Goal: Task Accomplishment & Management: Manage account settings

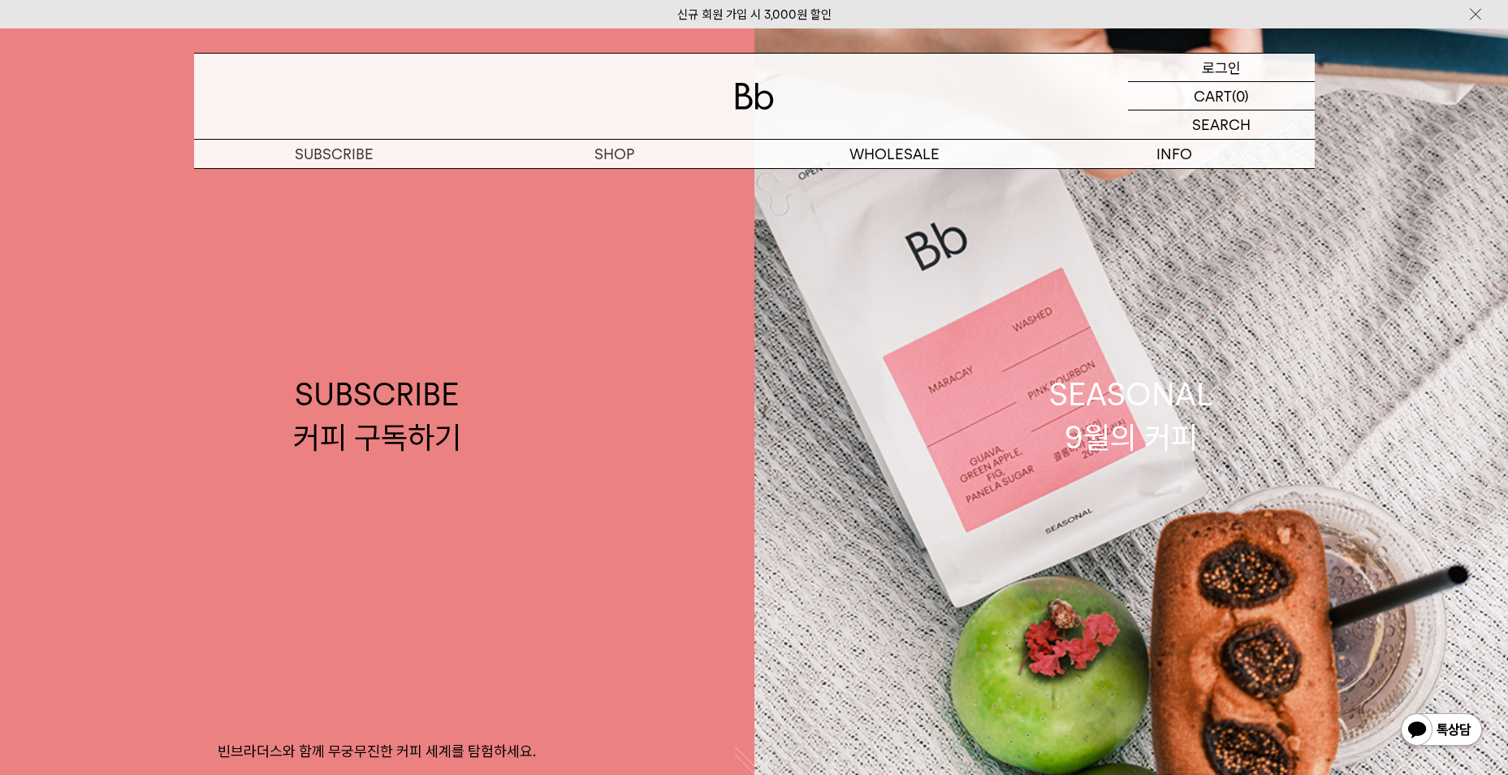
click at [1211, 58] on p "로그인" at bounding box center [1221, 68] width 39 height 28
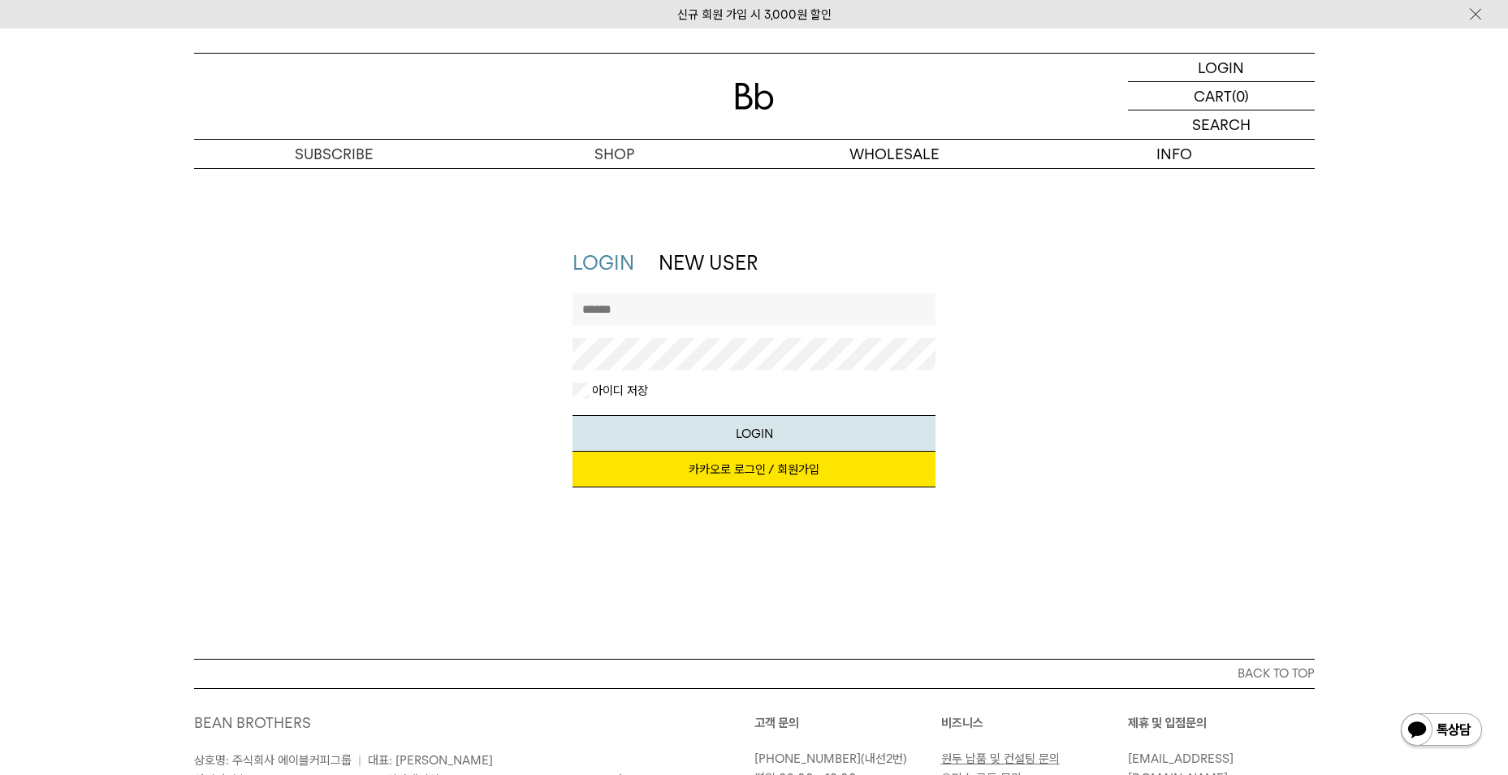
click at [699, 476] on link "카카오로 로그인 / 회원가입" at bounding box center [753, 469] width 363 height 36
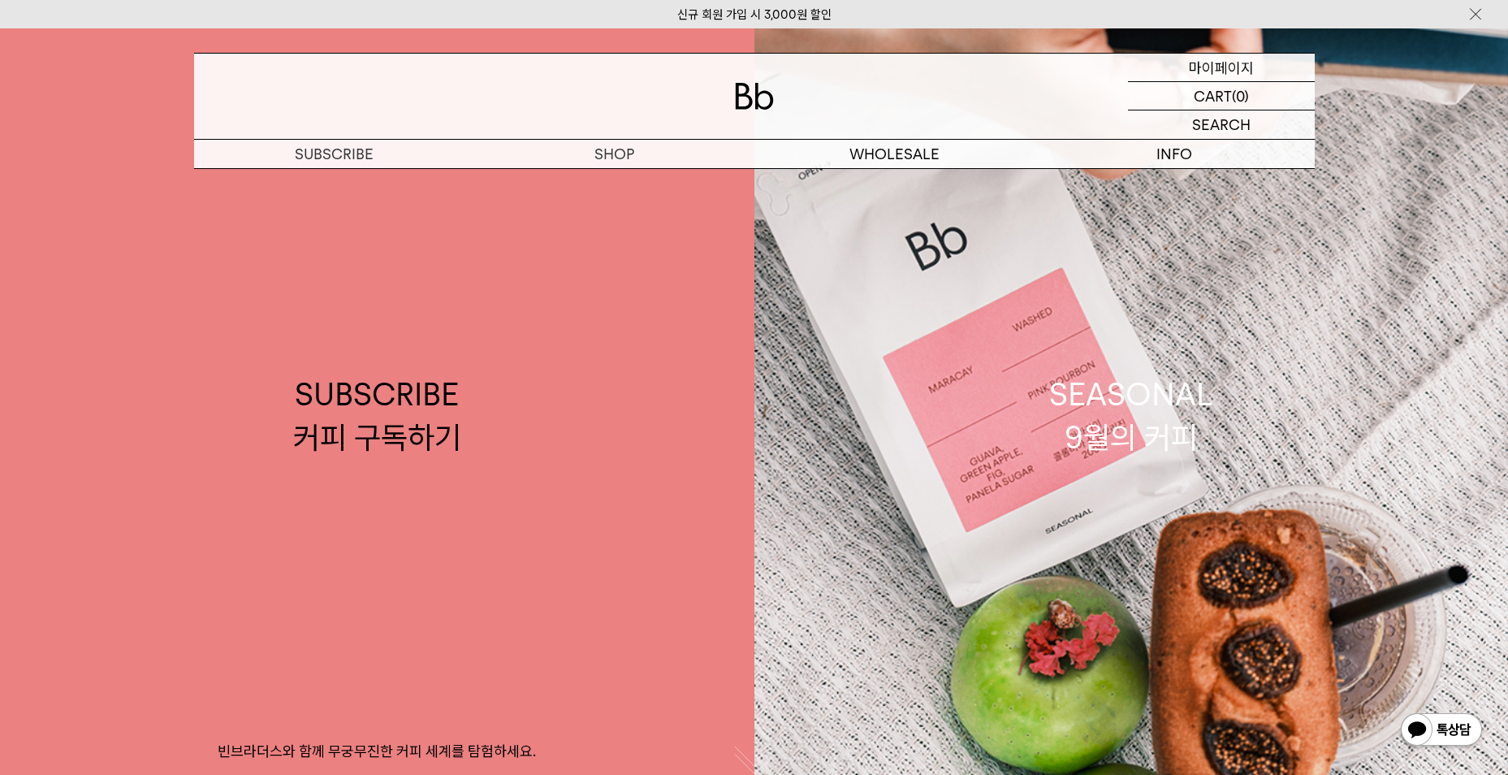
click at [1225, 76] on p "마이페이지" at bounding box center [1221, 68] width 65 height 28
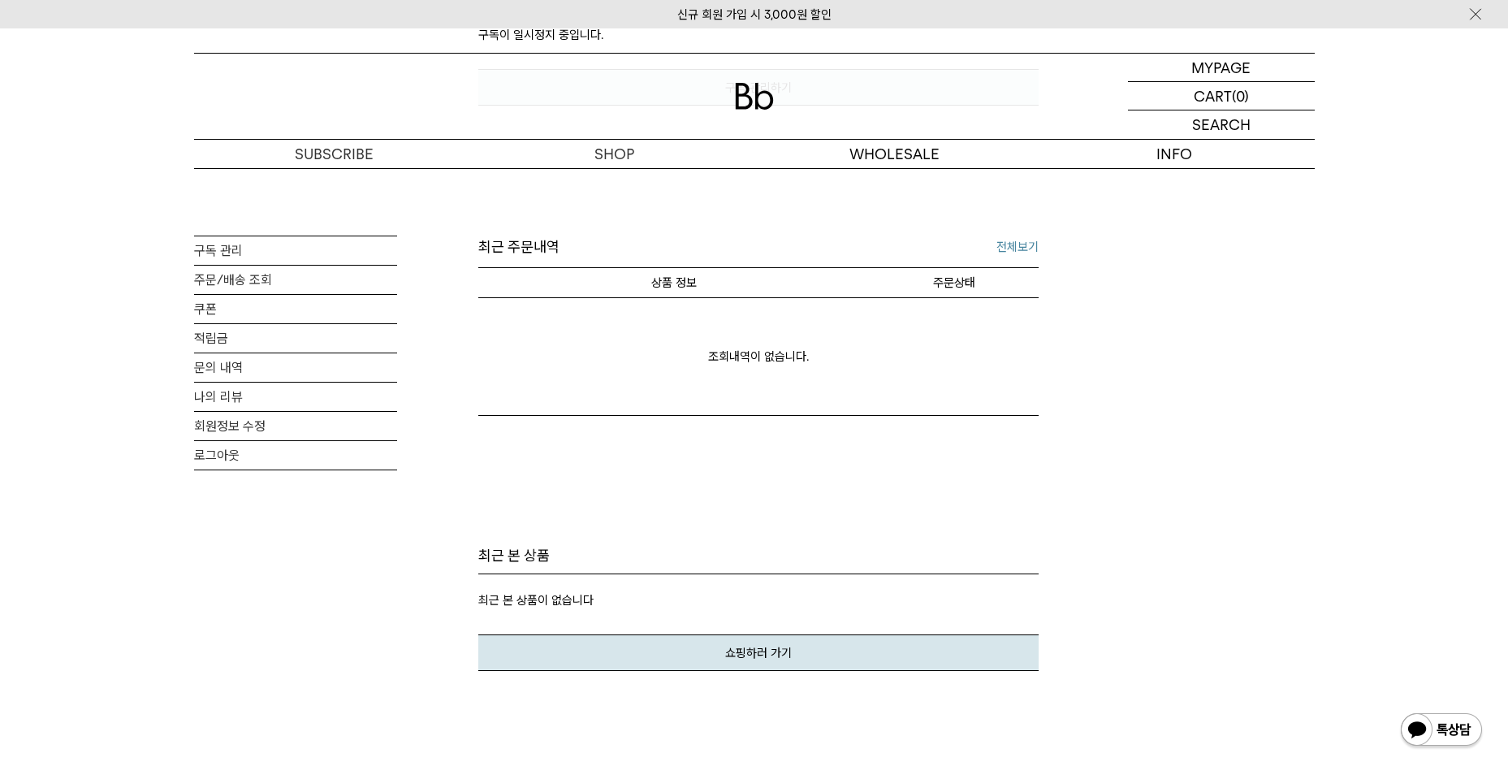
scroll to position [244, 0]
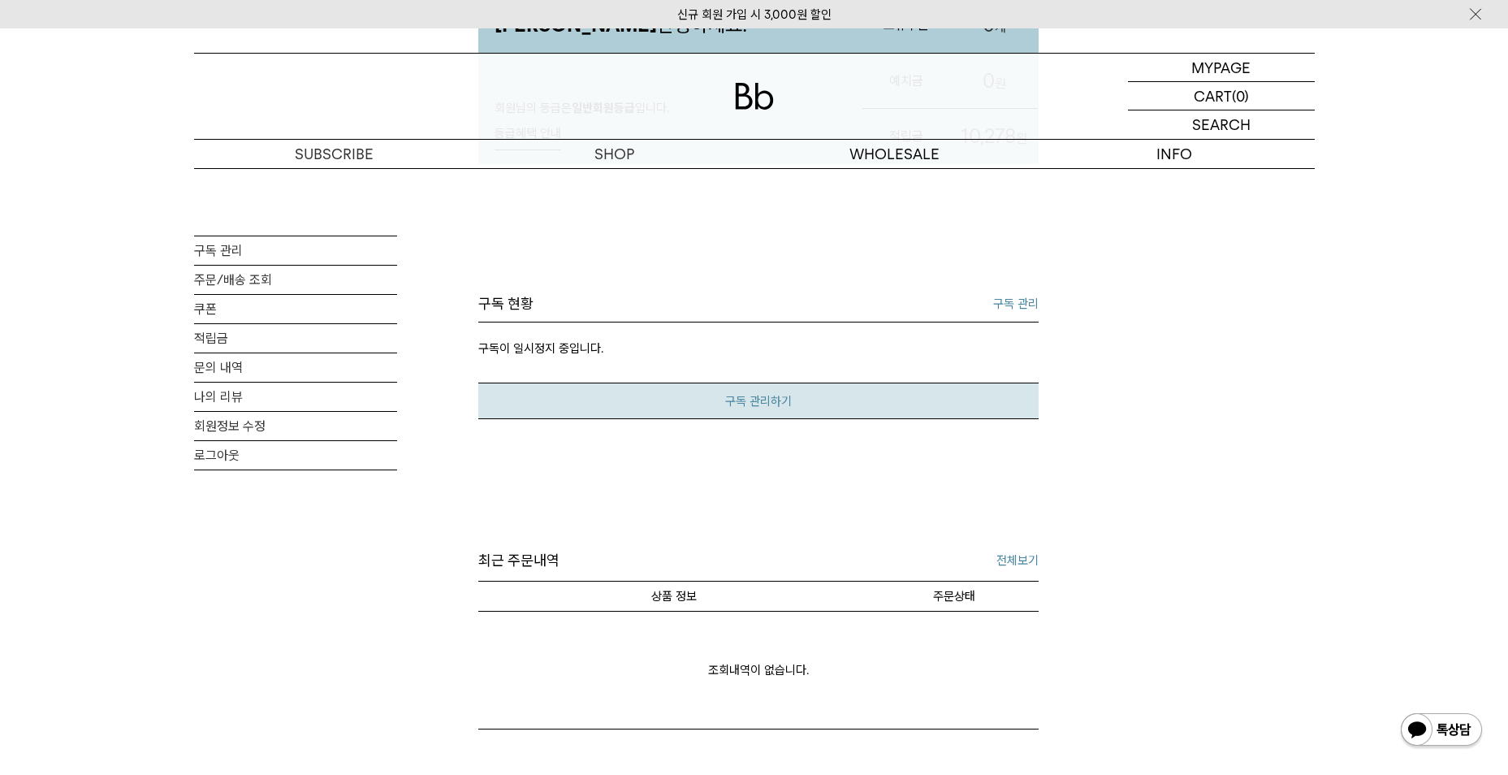
click at [732, 399] on link "구독 관리하기" at bounding box center [758, 400] width 560 height 37
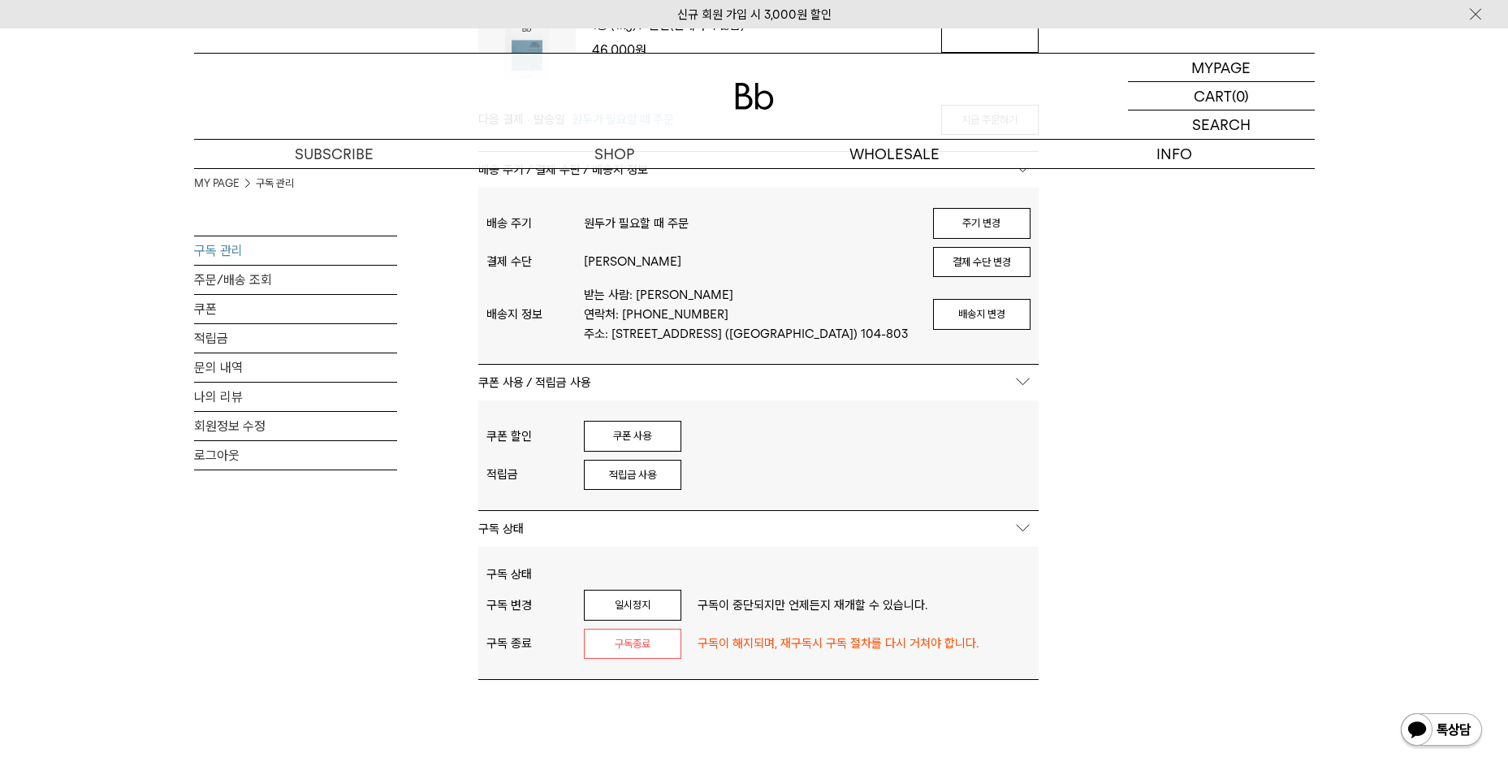
scroll to position [295, 0]
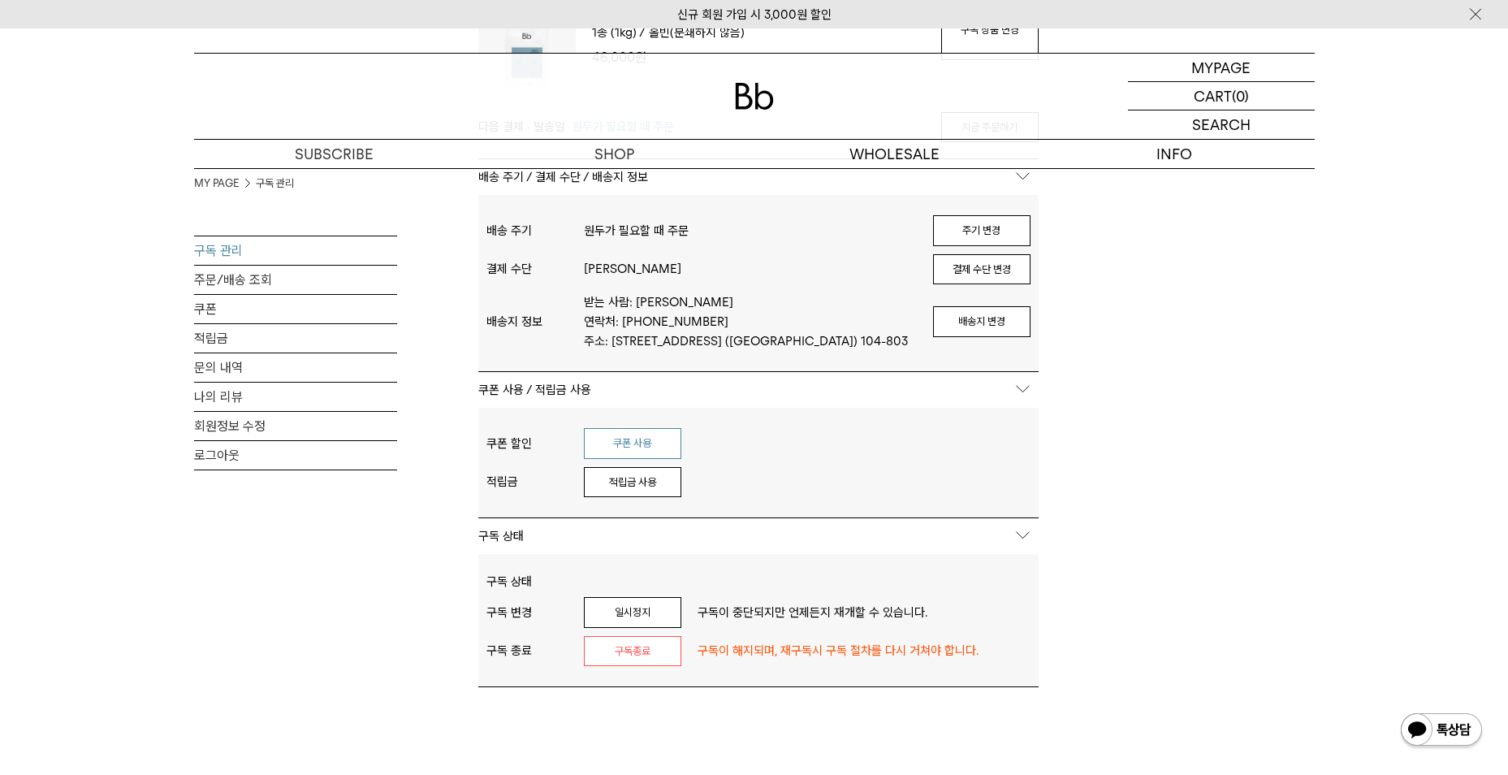
click at [671, 451] on button "쿠폰 사용" at bounding box center [632, 443] width 97 height 31
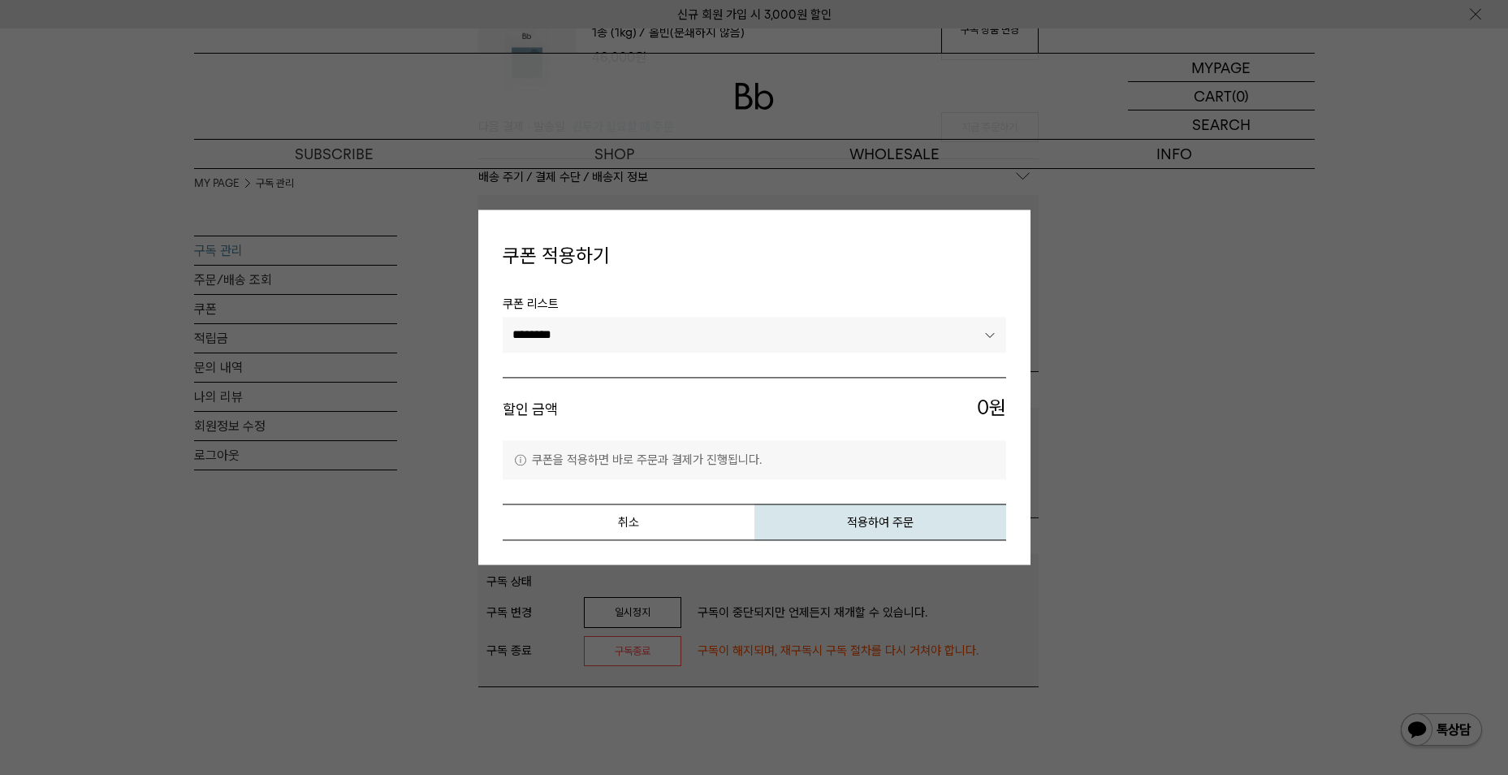
click at [690, 333] on select "********" at bounding box center [754, 335] width 503 height 36
click at [834, 350] on select "********" at bounding box center [754, 335] width 503 height 36
click at [696, 430] on li "할인 금액 0 원" at bounding box center [754, 409] width 503 height 64
click at [711, 424] on span "할인 금액" at bounding box center [629, 409] width 252 height 31
drag, startPoint x: 1229, startPoint y: 460, endPoint x: 1196, endPoint y: 456, distance: 33.4
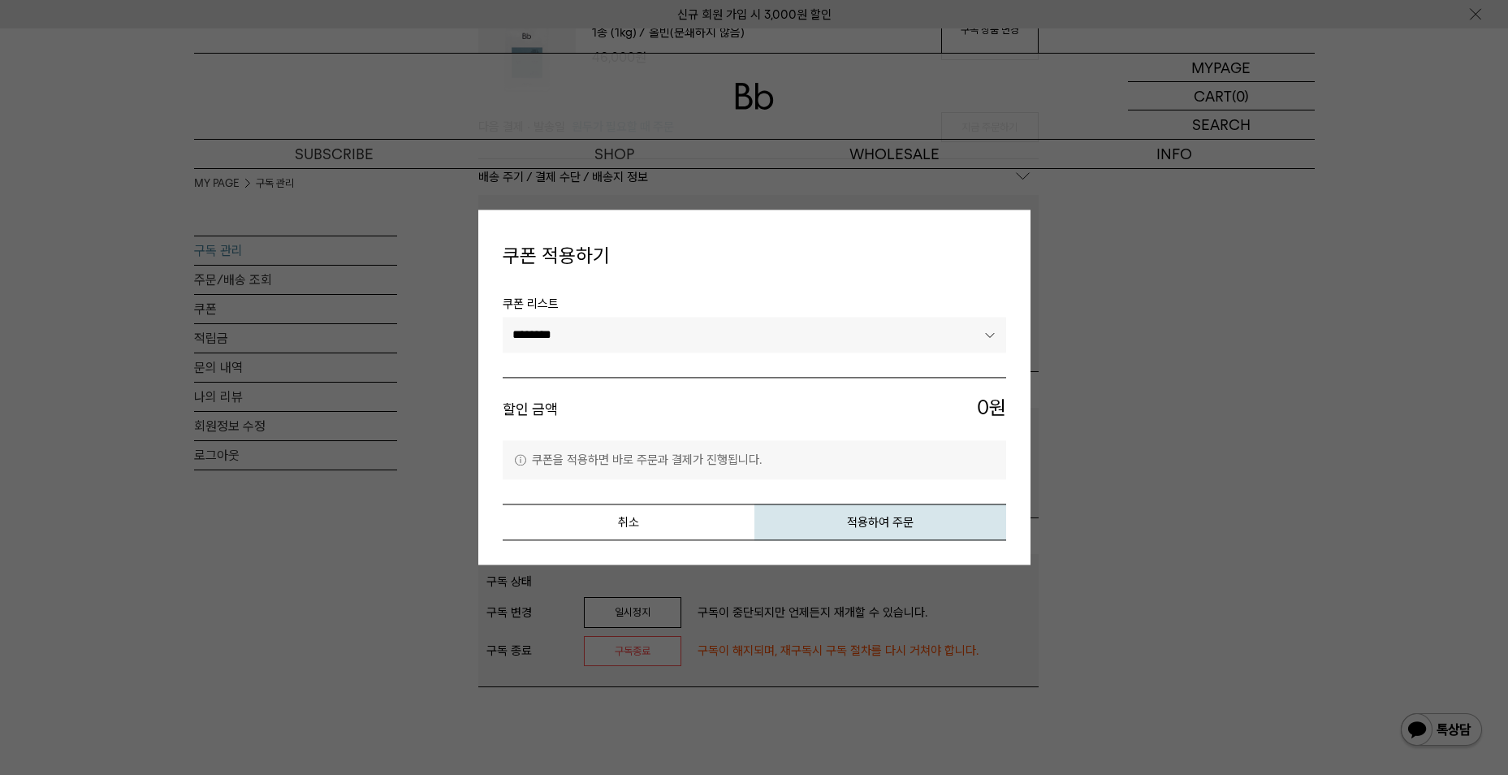
click at [1226, 459] on div at bounding box center [754, 387] width 1508 height 775
click at [604, 527] on button "취소" at bounding box center [629, 522] width 252 height 37
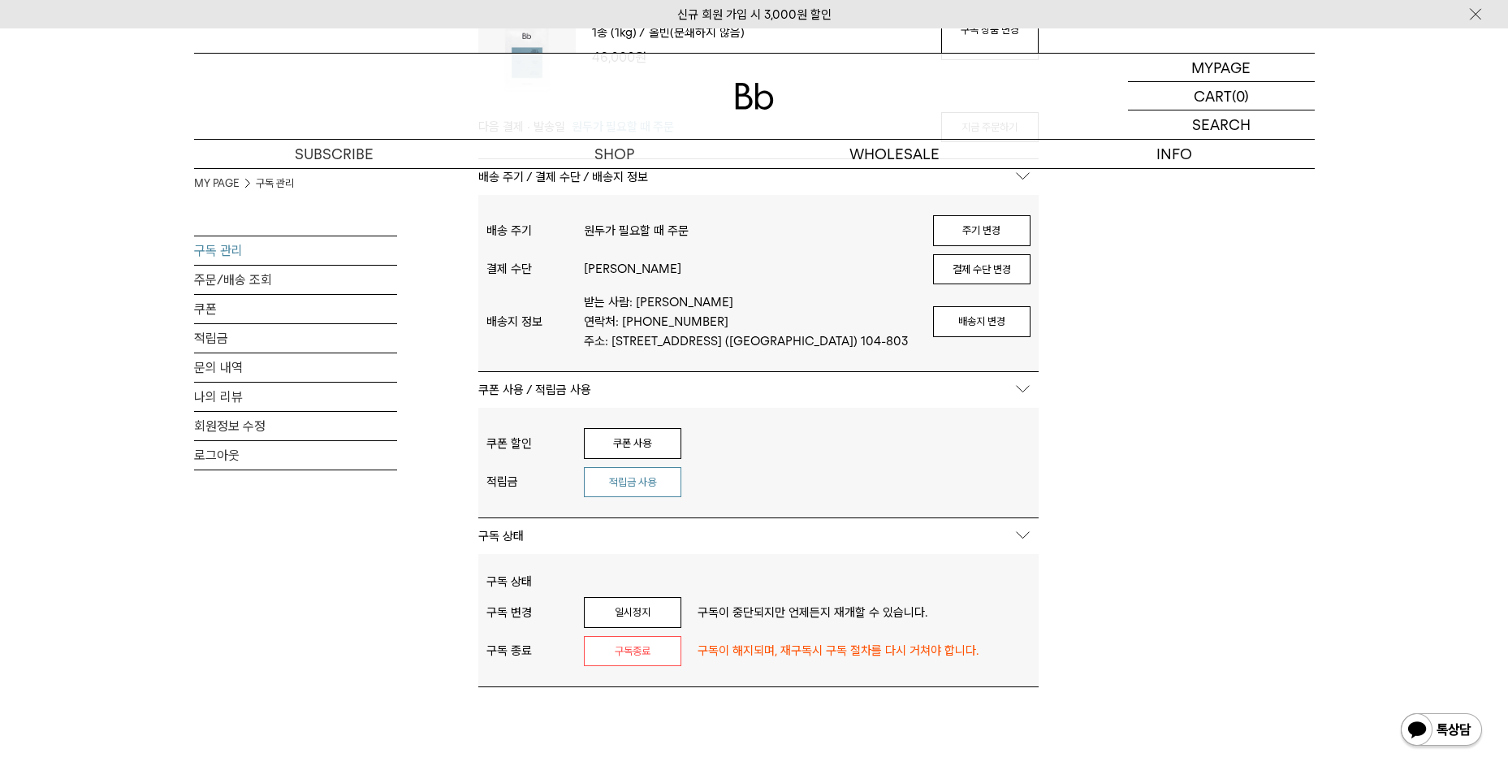
click at [642, 485] on button "적립금 사용" at bounding box center [632, 482] width 97 height 31
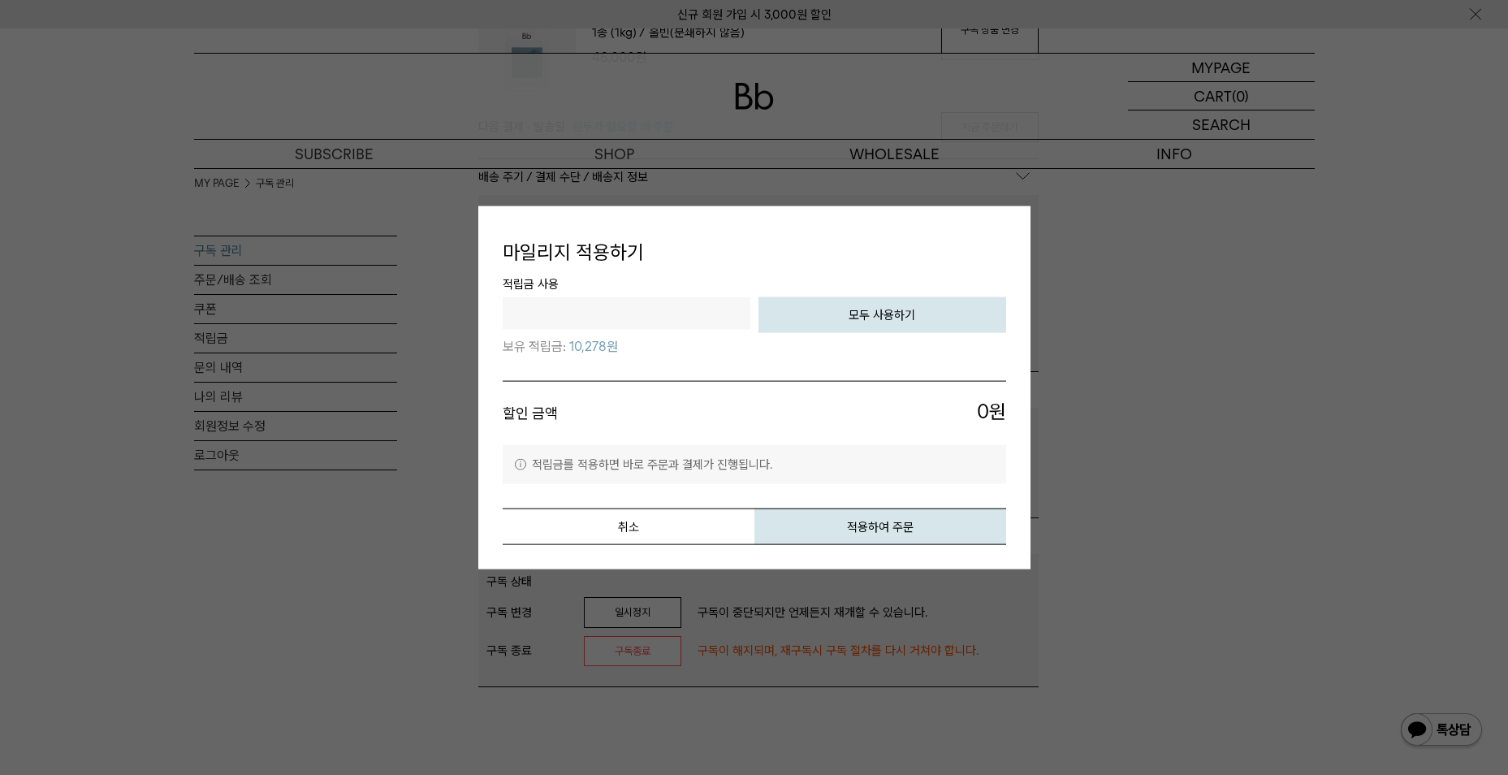
click at [607, 311] on input "text" at bounding box center [627, 312] width 248 height 32
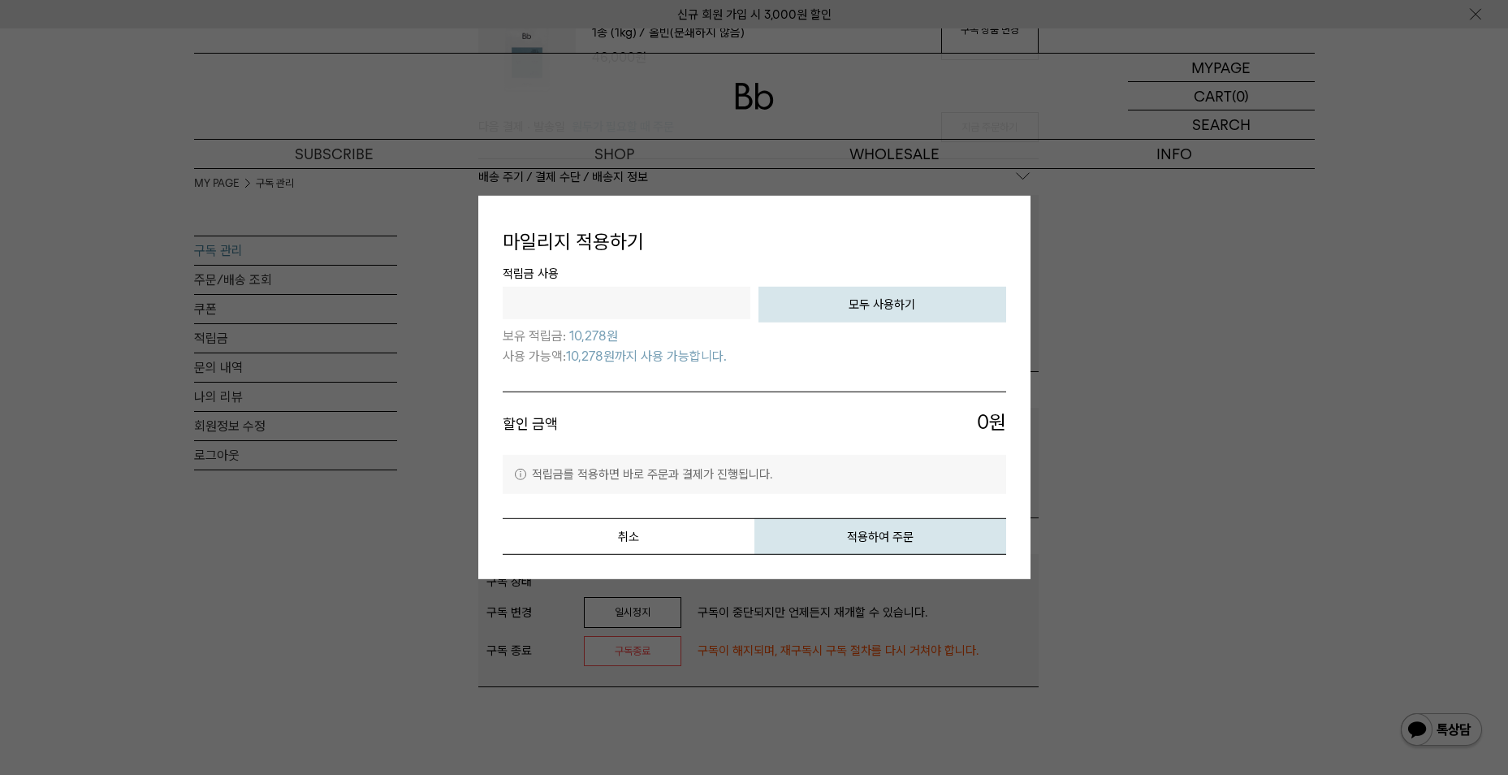
click at [952, 319] on button "모두 사용하기" at bounding box center [882, 304] width 248 height 36
type input "*****"
click at [1260, 544] on div at bounding box center [754, 387] width 1508 height 775
click at [616, 541] on button "취소" at bounding box center [629, 536] width 252 height 37
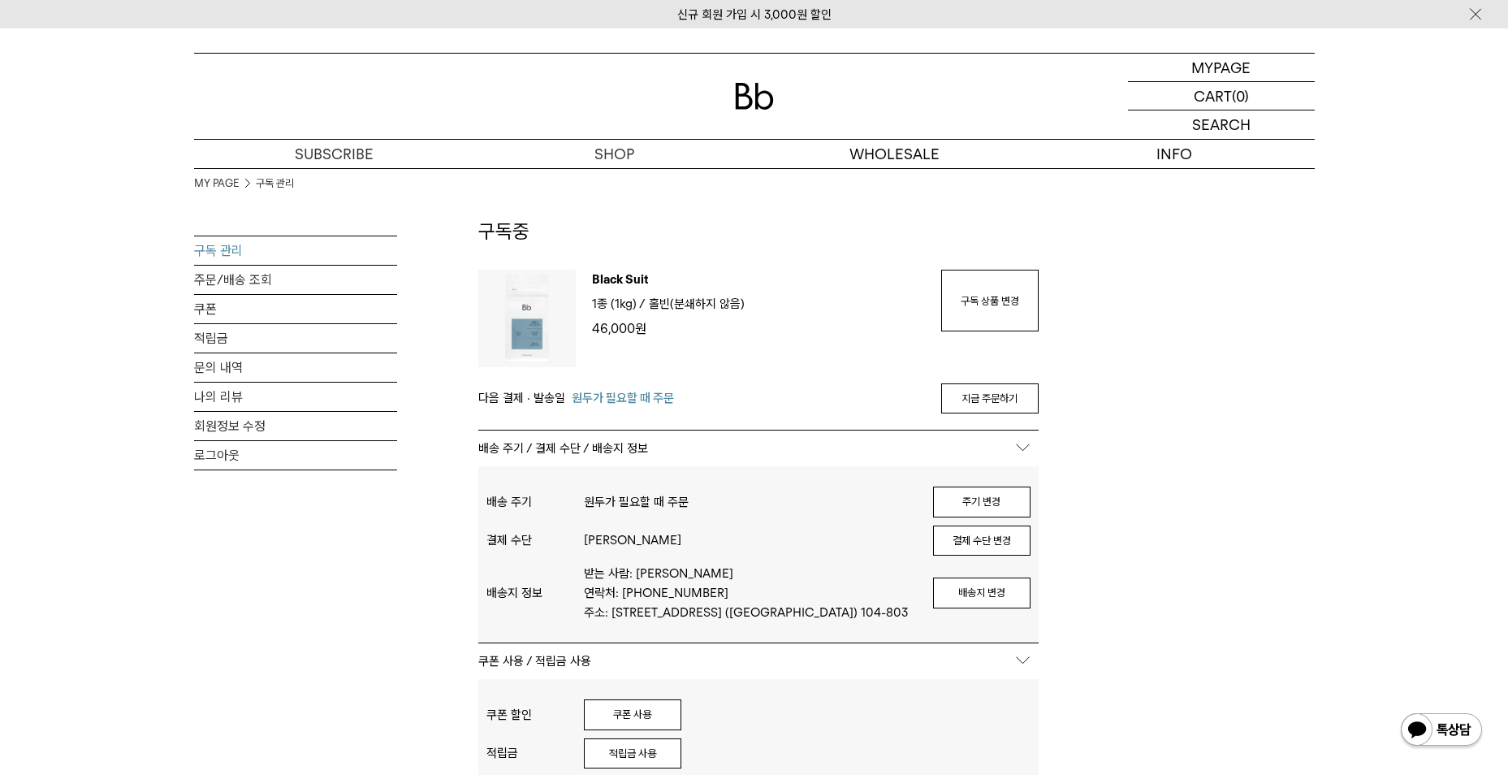
scroll to position [0, 0]
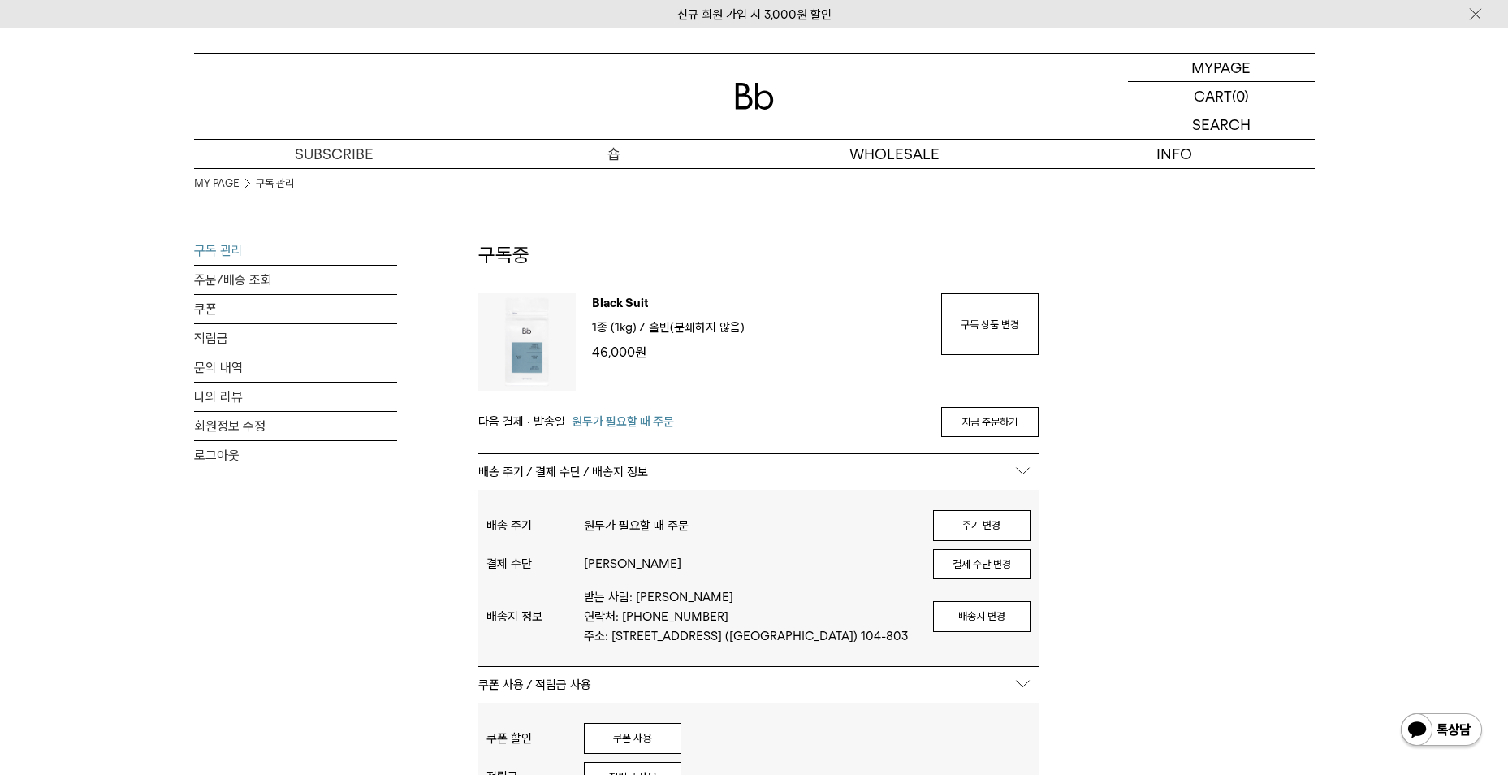
click at [633, 150] on p "숍" at bounding box center [614, 154] width 280 height 28
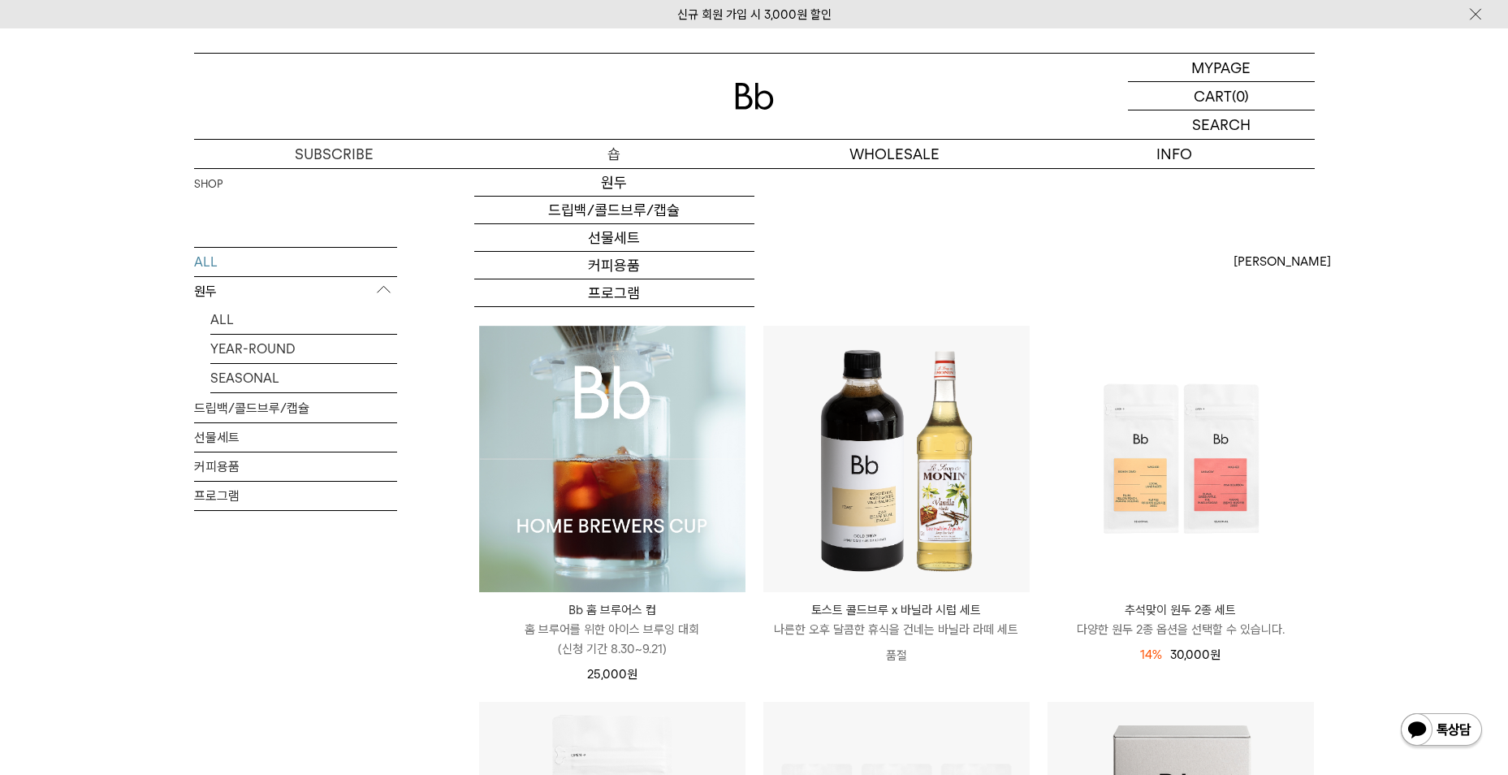
click at [620, 161] on p "숍" at bounding box center [614, 154] width 280 height 28
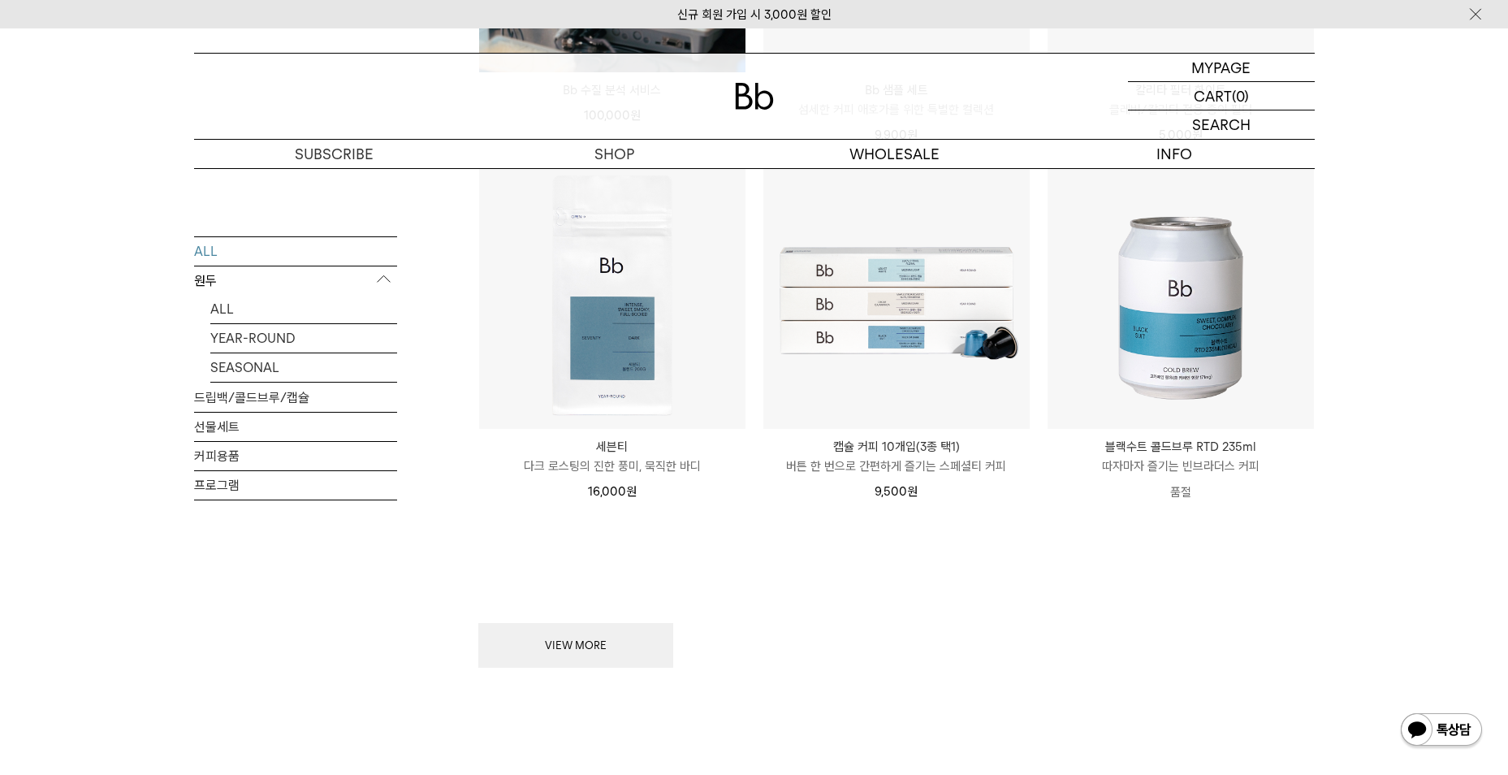
scroll to position [1705, 0]
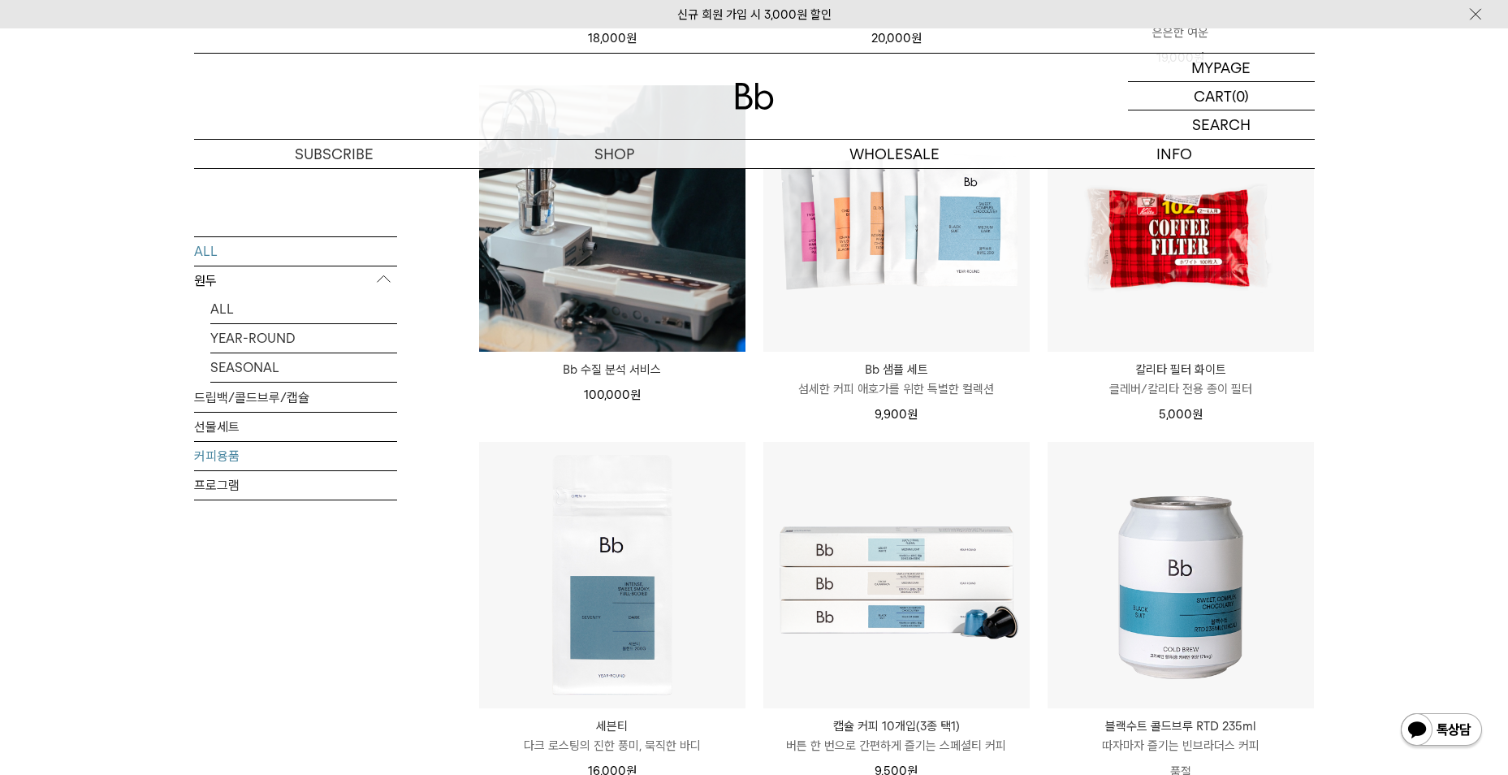
click at [234, 452] on link "커피용품" at bounding box center [295, 455] width 203 height 28
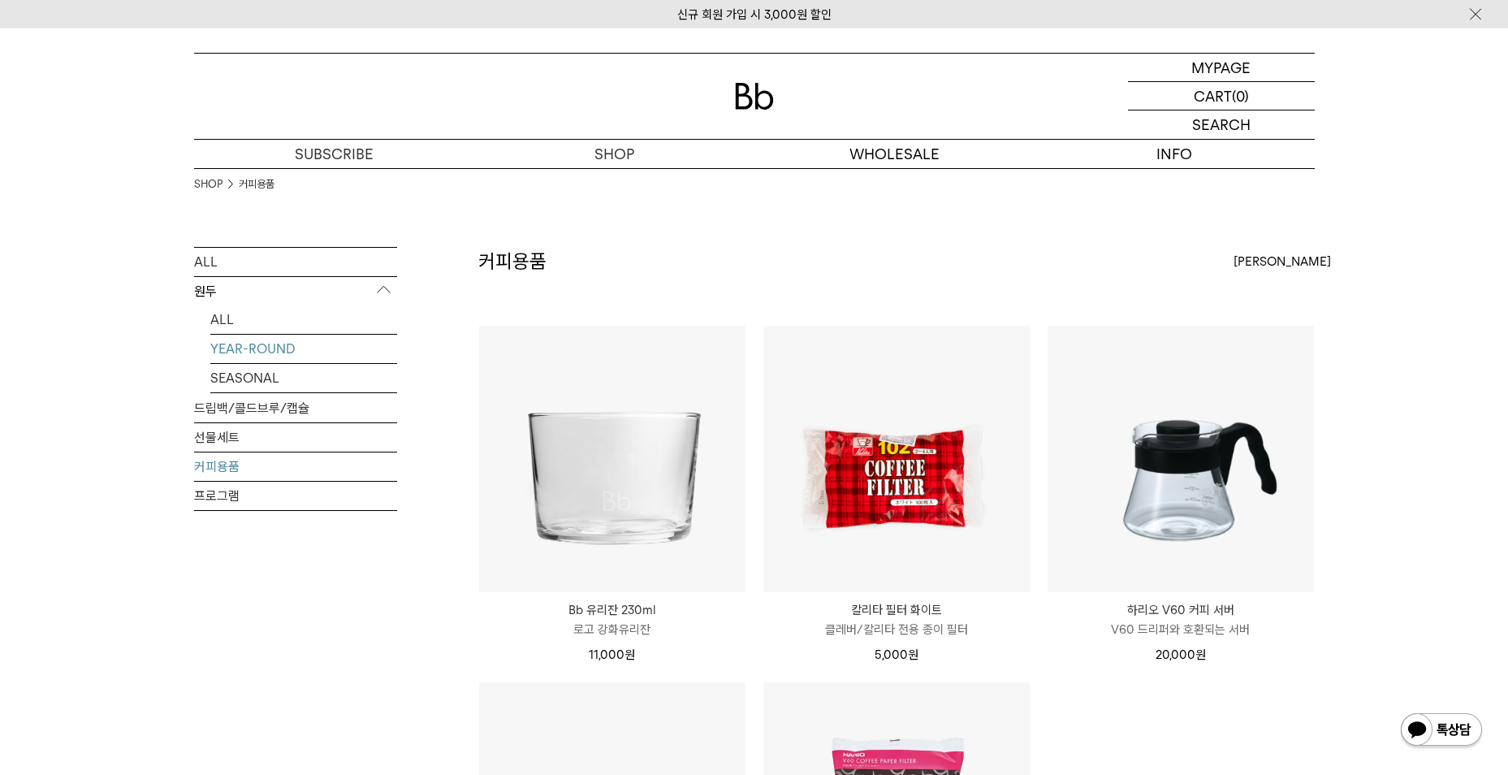
click at [292, 352] on link "YEAR-ROUND" at bounding box center [303, 349] width 187 height 28
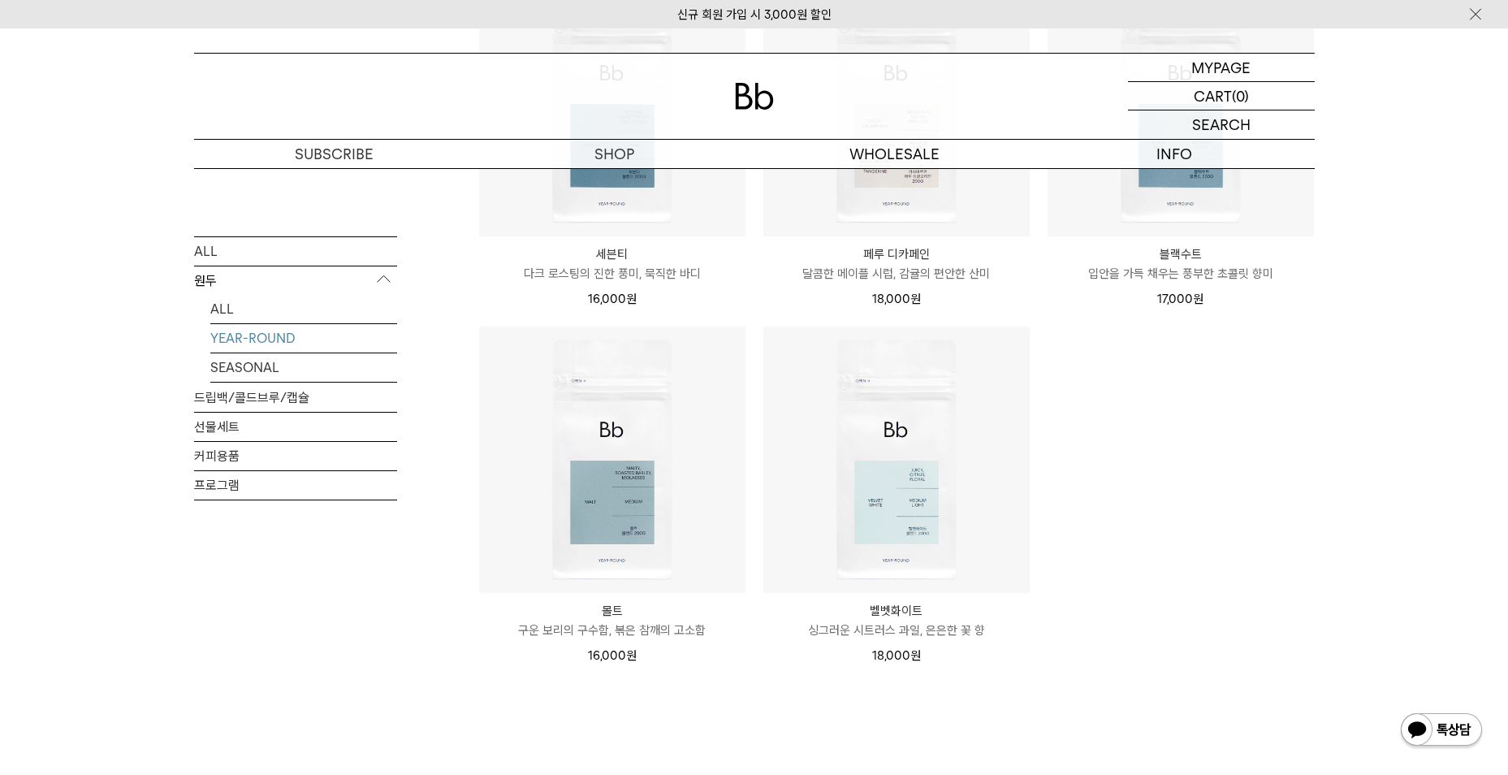
scroll to position [731, 0]
